Goal: Find specific page/section: Find specific page/section

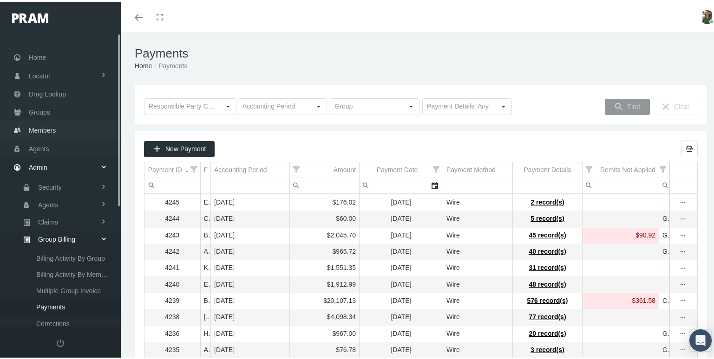
click at [64, 123] on link "Members" at bounding box center [60, 128] width 121 height 18
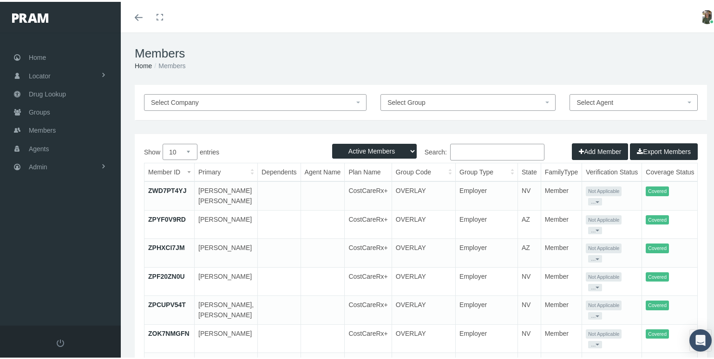
click at [468, 151] on input "Search:" at bounding box center [497, 150] width 94 height 17
paste input "Joshua Moye's"
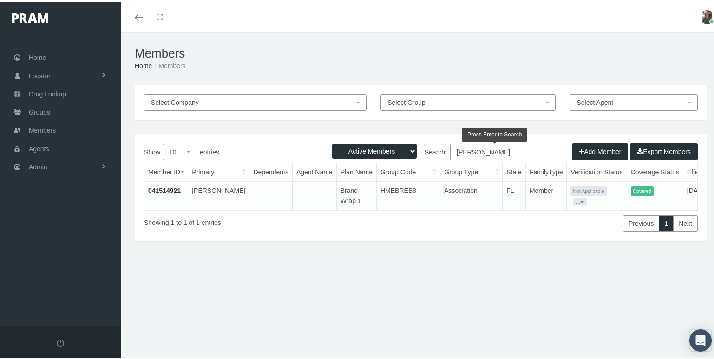
type input "Joshua Moye"
click at [169, 186] on link "041514921" at bounding box center [164, 188] width 32 height 7
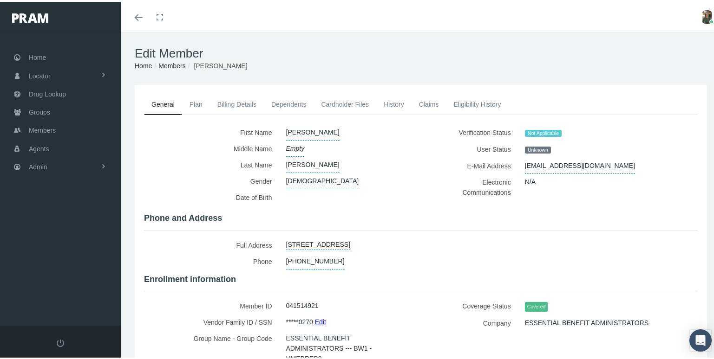
click at [328, 103] on link "Cardholder Files" at bounding box center [344, 102] width 63 height 20
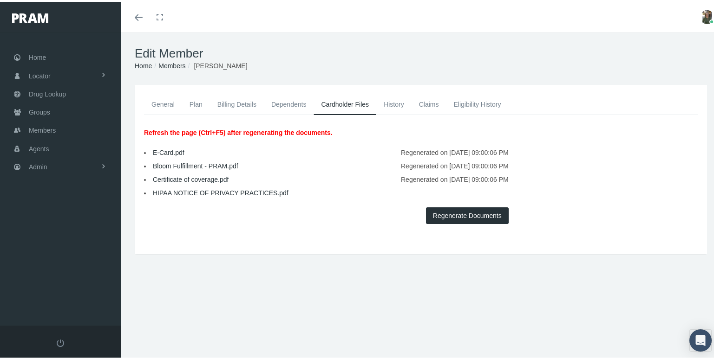
click at [162, 148] on link "E-Card.pdf" at bounding box center [169, 150] width 32 height 7
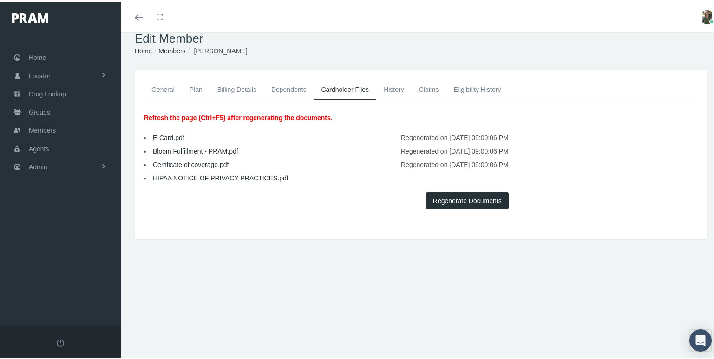
scroll to position [20, 0]
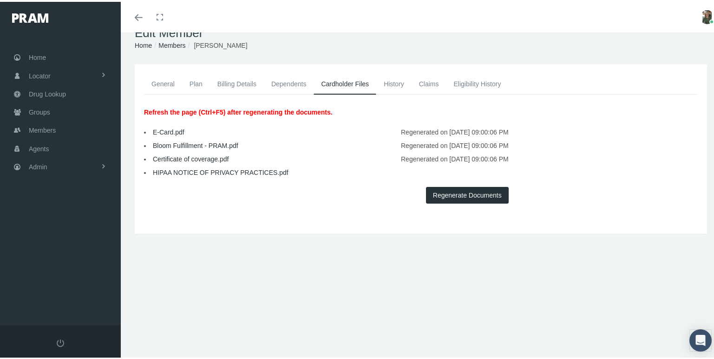
click at [463, 5] on div "Toggle menubar Toggle fullscreen Profile Logout" at bounding box center [421, 15] width 586 height 31
click at [37, 120] on span "Members" at bounding box center [42, 129] width 27 height 18
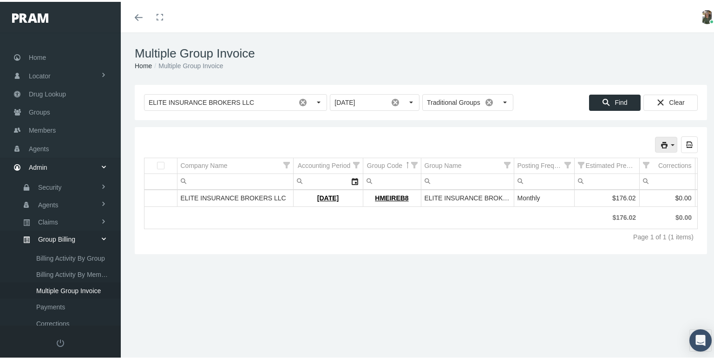
scroll to position [201, 0]
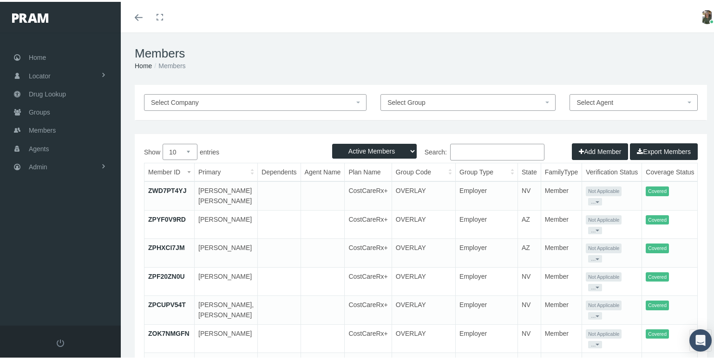
click at [469, 151] on input "Search:" at bounding box center [497, 150] width 94 height 17
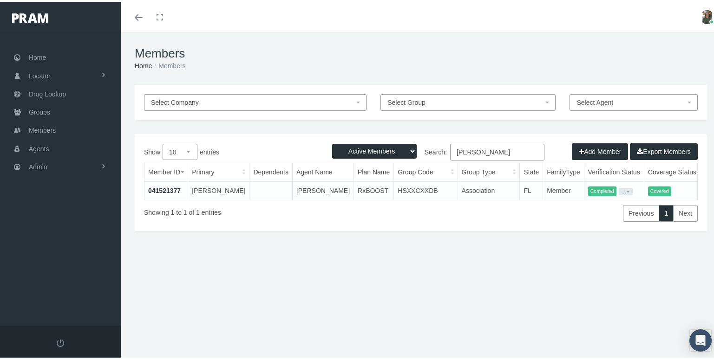
type input "[PERSON_NAME]"
click at [164, 190] on link "041521377" at bounding box center [164, 188] width 32 height 7
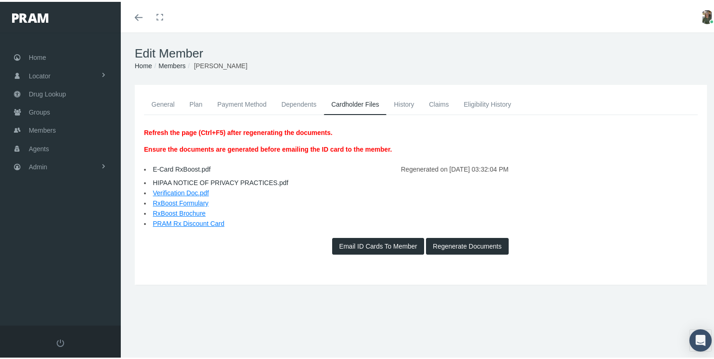
click at [154, 103] on link "General" at bounding box center [163, 102] width 38 height 20
